Goal: Transaction & Acquisition: Purchase product/service

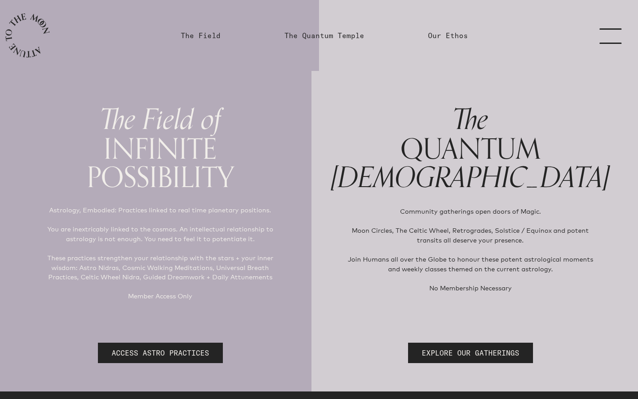
click at [612, 38] on link "menu" at bounding box center [616, 35] width 44 height 71
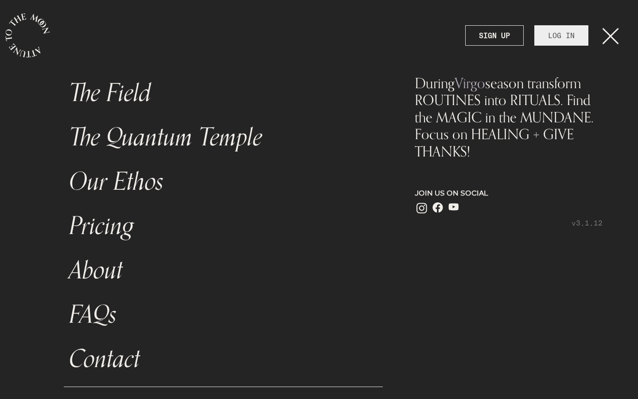
click at [571, 35] on link "LOG IN" at bounding box center [561, 35] width 54 height 20
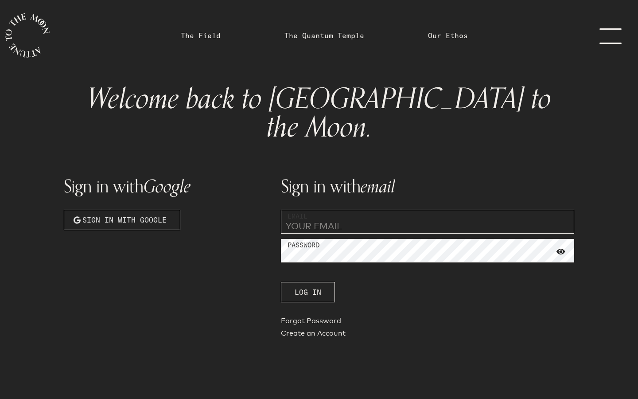
click at [164, 214] on span "Sign in with Google" at bounding box center [124, 219] width 84 height 11
type input "[EMAIL_ADDRESS][DOMAIN_NAME]"
click at [172, 275] on div "Sign in with Google Sign in with Google" at bounding box center [166, 252] width 217 height 189
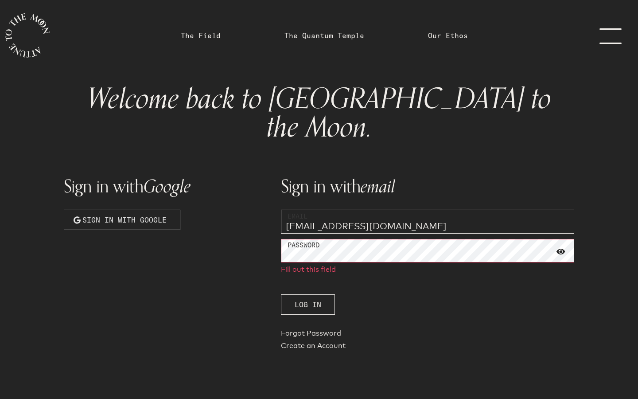
click at [154, 214] on span "Sign in with Google" at bounding box center [124, 219] width 84 height 11
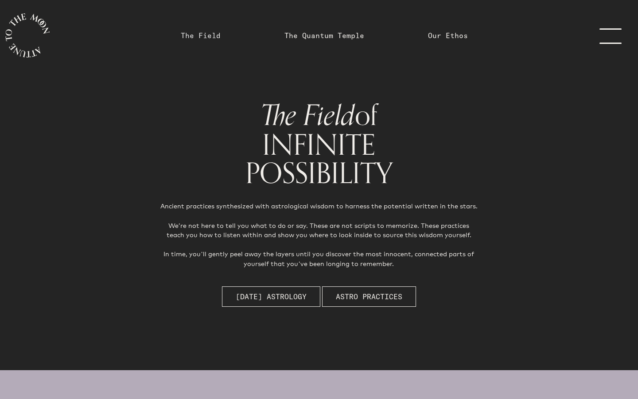
click at [207, 37] on link "The Field" at bounding box center [201, 35] width 40 height 11
click at [356, 296] on span "Astro Practices" at bounding box center [369, 296] width 66 height 11
click at [331, 38] on link "The Quantum Temple" at bounding box center [324, 35] width 80 height 11
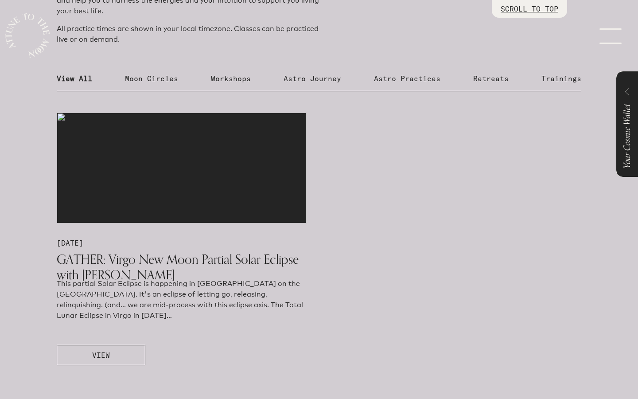
scroll to position [504, 0]
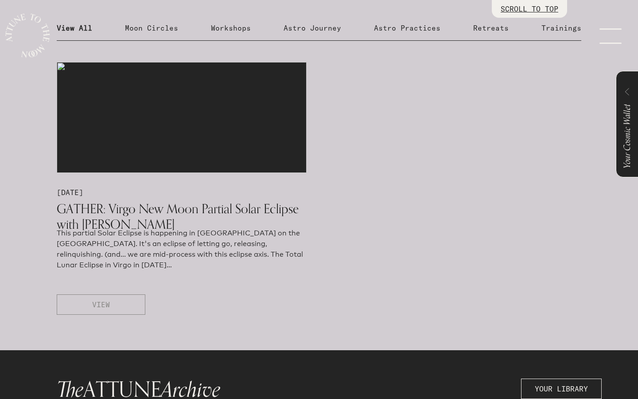
click at [122, 311] on button "VIEW" at bounding box center [101, 304] width 89 height 20
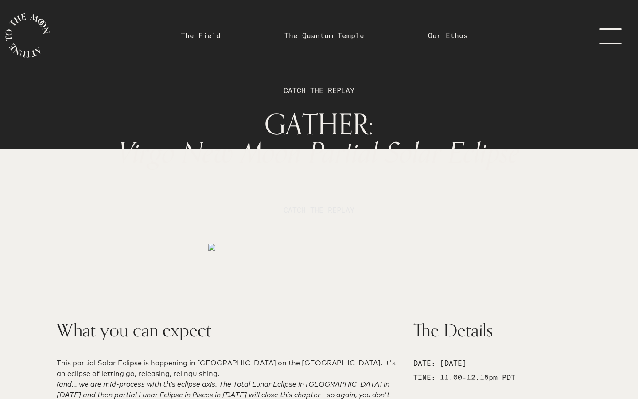
click at [314, 213] on span "CATCH THE REPLAY" at bounding box center [319, 210] width 71 height 11
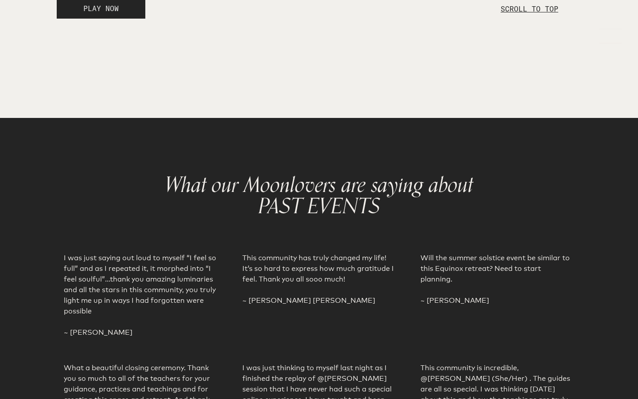
click at [103, 14] on span "PLAY NOW" at bounding box center [100, 8] width 35 height 11
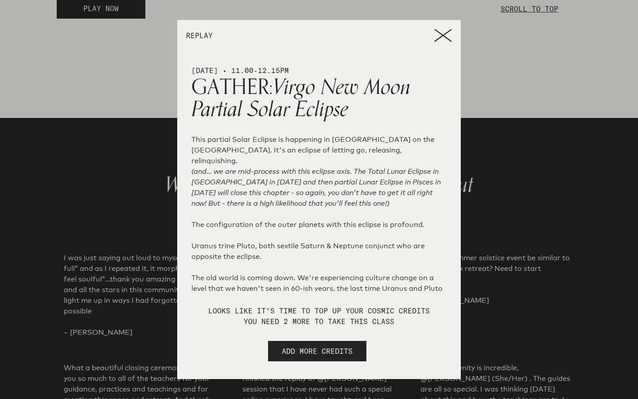
click at [310, 352] on span "ADD MORE CREDITS" at bounding box center [317, 351] width 71 height 11
select select "2"
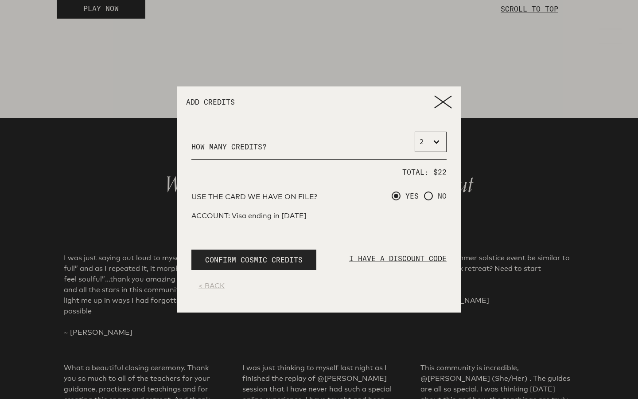
click at [428, 199] on span at bounding box center [428, 195] width 9 height 9
click at [428, 199] on input "NO" at bounding box center [427, 196] width 6 height 6
radio input "true"
radio input "false"
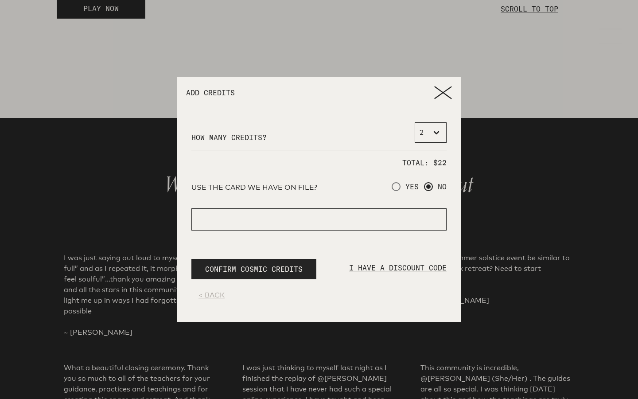
click at [440, 89] on icon at bounding box center [443, 92] width 18 height 13
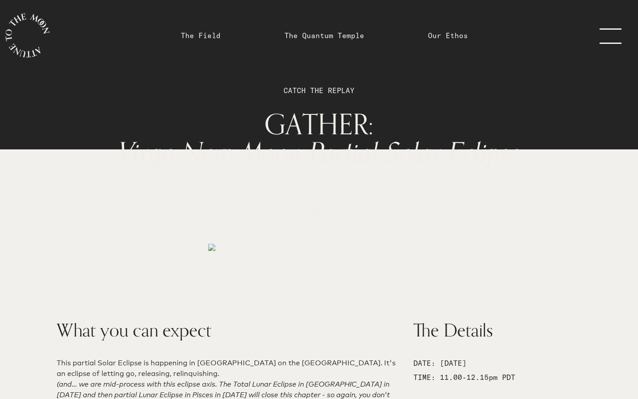
scroll to position [0, 0]
click at [605, 35] on link "menu" at bounding box center [616, 35] width 44 height 71
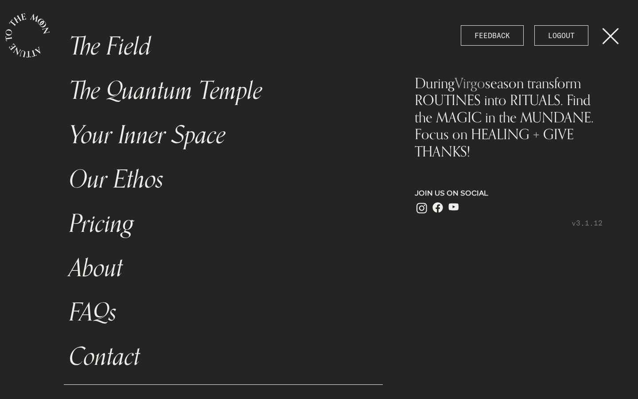
scroll to position [47, 0]
click at [120, 216] on link "Pricing" at bounding box center [223, 224] width 319 height 44
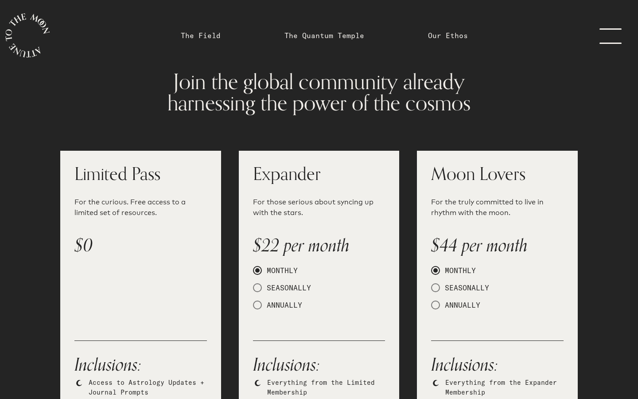
click at [599, 37] on link "menu" at bounding box center [616, 35] width 44 height 71
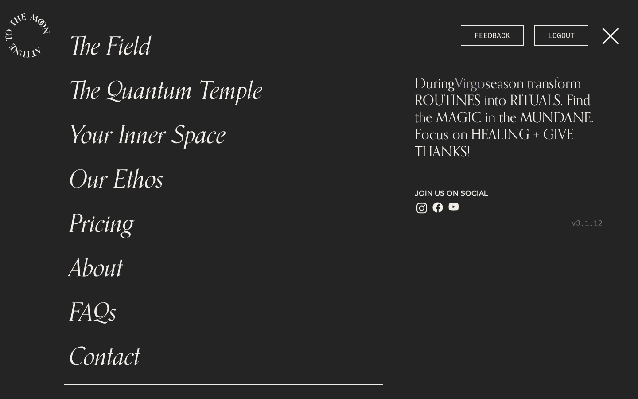
click at [614, 34] on link "menu" at bounding box center [616, 35] width 44 height 71
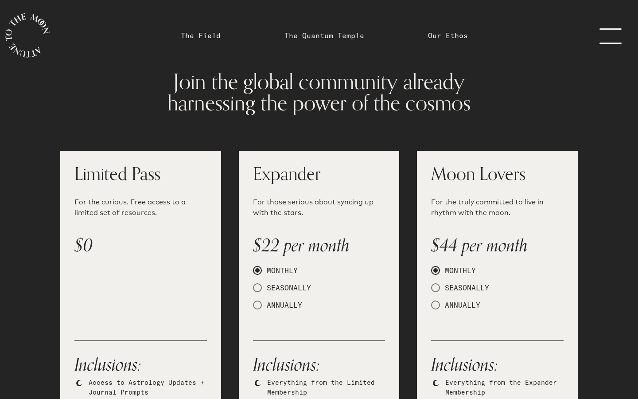
click at [326, 30] on link "The Quantum Temple" at bounding box center [324, 35] width 80 height 11
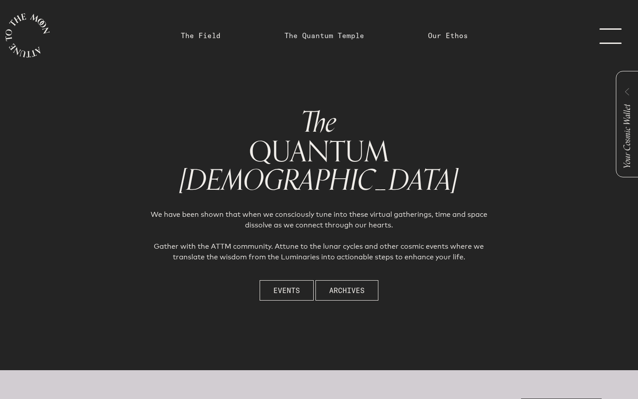
click at [342, 35] on link "The Quantum Temple" at bounding box center [324, 35] width 80 height 11
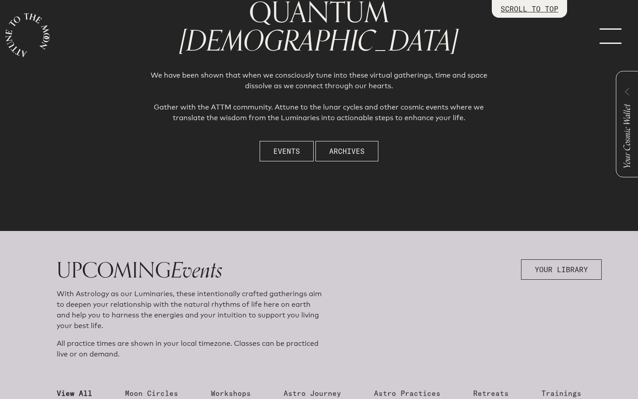
scroll to position [337, 0]
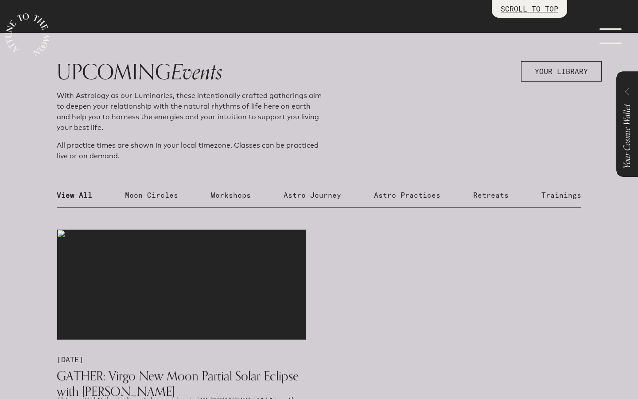
click at [172, 299] on img at bounding box center [182, 284] width 250 height 111
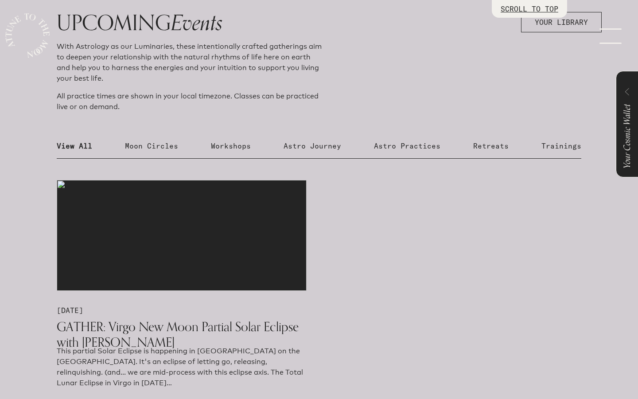
scroll to position [428, 0]
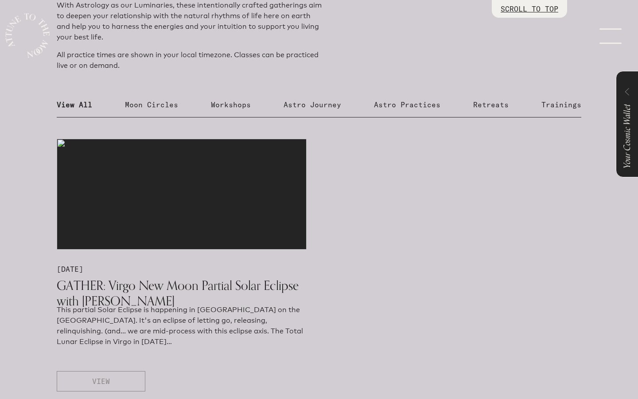
click at [125, 382] on button "VIEW" at bounding box center [101, 381] width 89 height 20
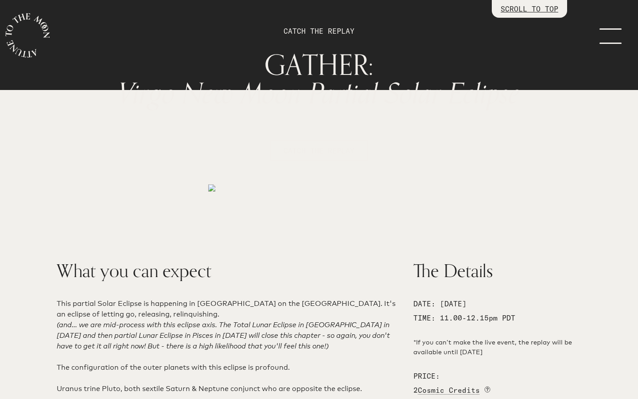
scroll to position [58, 0]
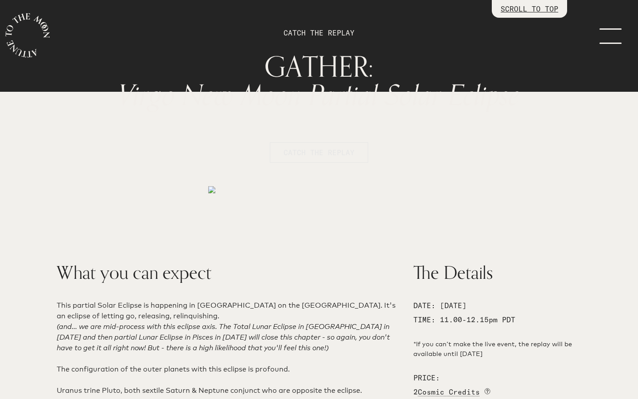
click at [342, 154] on span "CATCH THE REPLAY" at bounding box center [319, 152] width 71 height 11
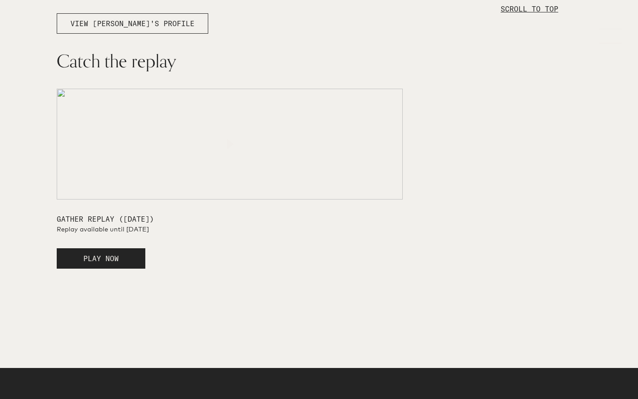
scroll to position [1560, 0]
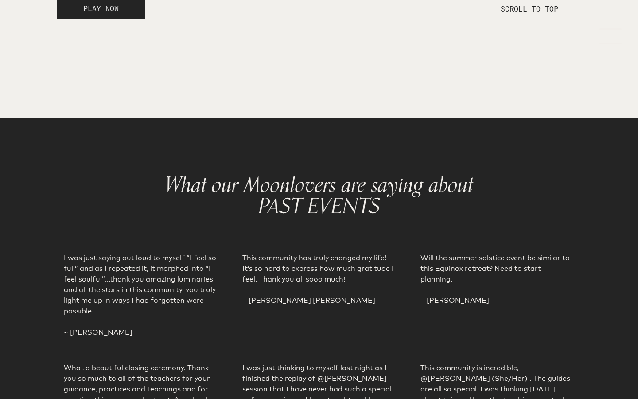
click at [118, 13] on span "PLAY NOW" at bounding box center [100, 8] width 35 height 9
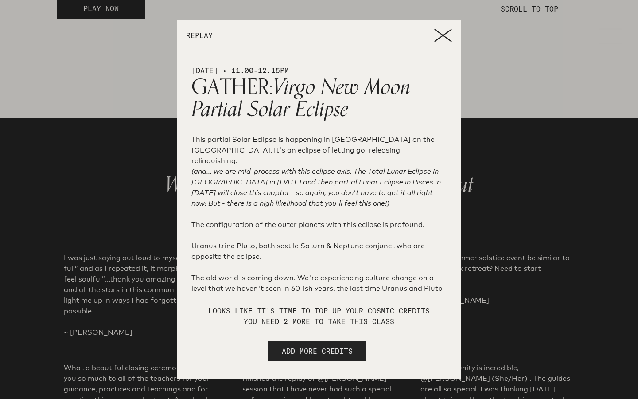
click at [332, 354] on span "ADD MORE CREDITS" at bounding box center [317, 351] width 71 height 11
select select "2"
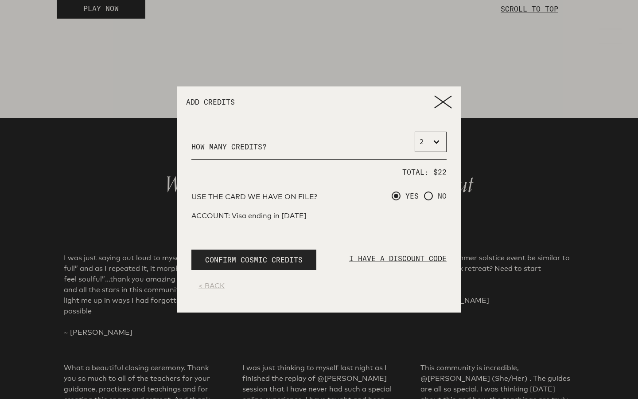
click at [428, 197] on span at bounding box center [428, 195] width 9 height 9
click at [428, 197] on input "NO" at bounding box center [427, 196] width 6 height 6
radio input "true"
radio input "false"
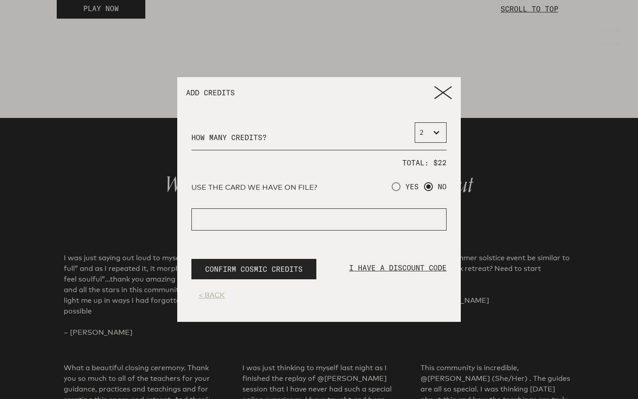
click at [286, 274] on button "CONFIRM COSMIC CREDITS" at bounding box center [253, 269] width 125 height 20
click at [310, 272] on button "CONFIRM COSMIC CREDITS" at bounding box center [253, 269] width 125 height 20
click at [207, 295] on div "< BACK" at bounding box center [319, 295] width 241 height 11
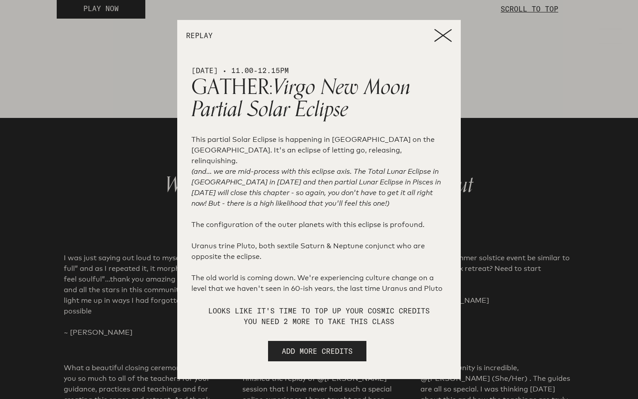
click at [441, 35] on icon at bounding box center [443, 36] width 16 height 12
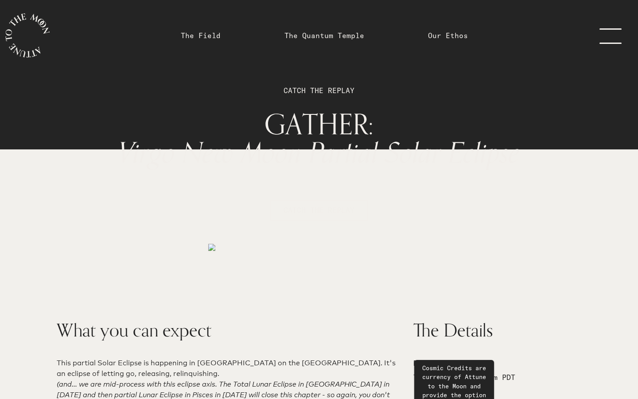
scroll to position [0, 0]
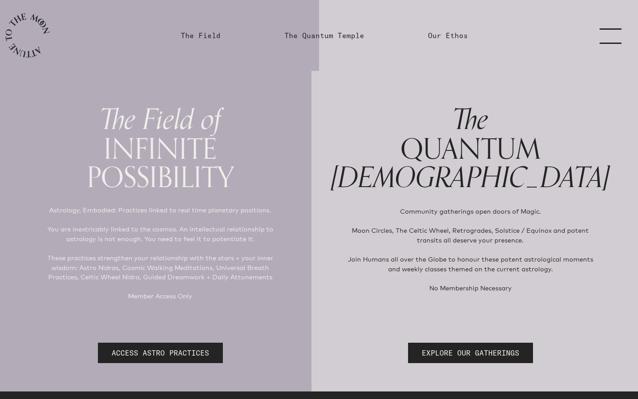
click at [611, 42] on link "menu" at bounding box center [616, 35] width 44 height 71
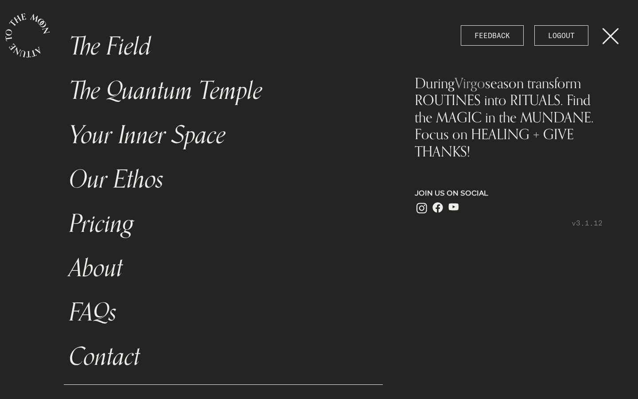
scroll to position [47, 0]
click at [114, 359] on link "Contact" at bounding box center [223, 357] width 319 height 44
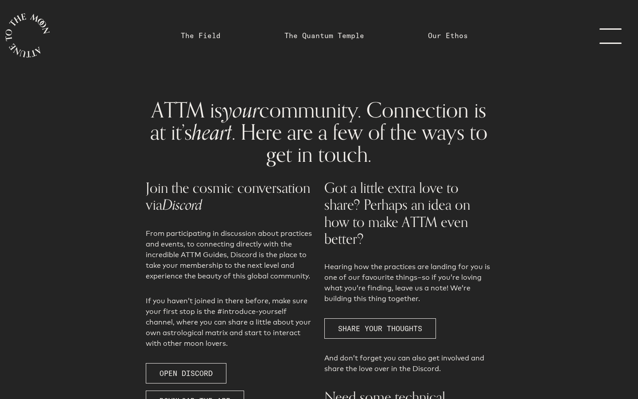
click at [42, 30] on icon "main navigation" at bounding box center [27, 35] width 44 height 44
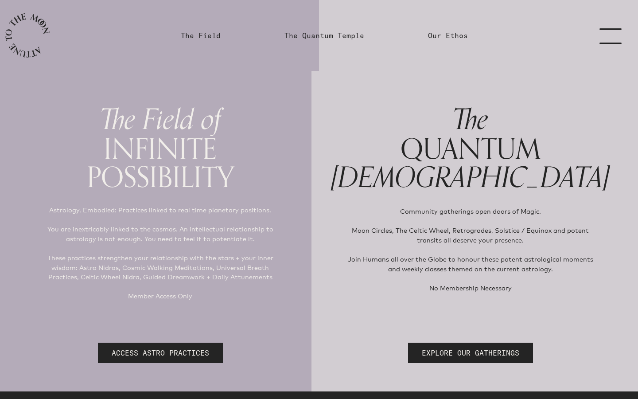
click at [612, 40] on link "menu" at bounding box center [616, 35] width 44 height 71
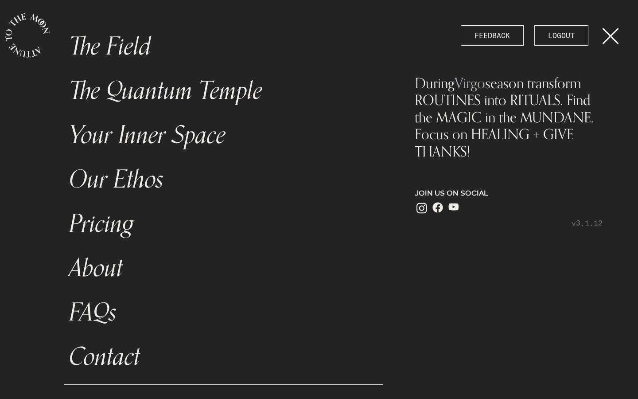
click at [110, 222] on link "Pricing" at bounding box center [223, 224] width 319 height 44
